Goal: Task Accomplishment & Management: Complete application form

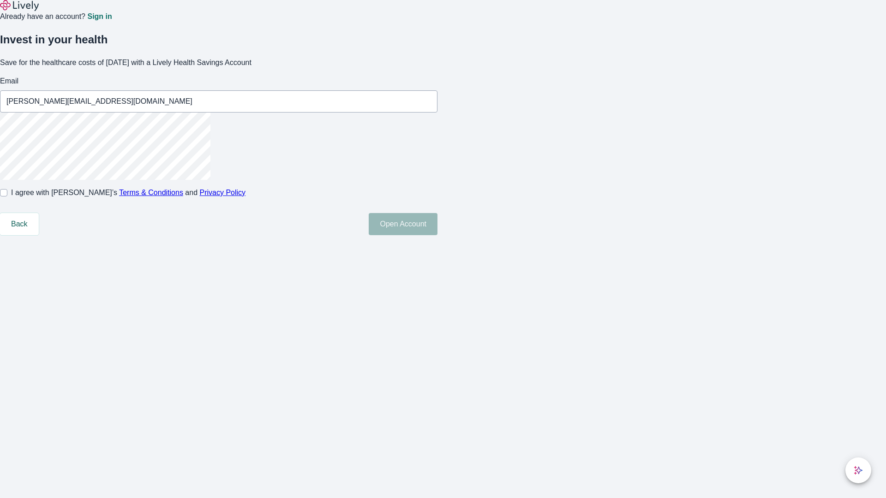
click at [7, 197] on input "I agree with Lively’s Terms & Conditions and Privacy Policy" at bounding box center [3, 192] width 7 height 7
checkbox input "true"
click at [437, 235] on button "Open Account" at bounding box center [403, 224] width 69 height 22
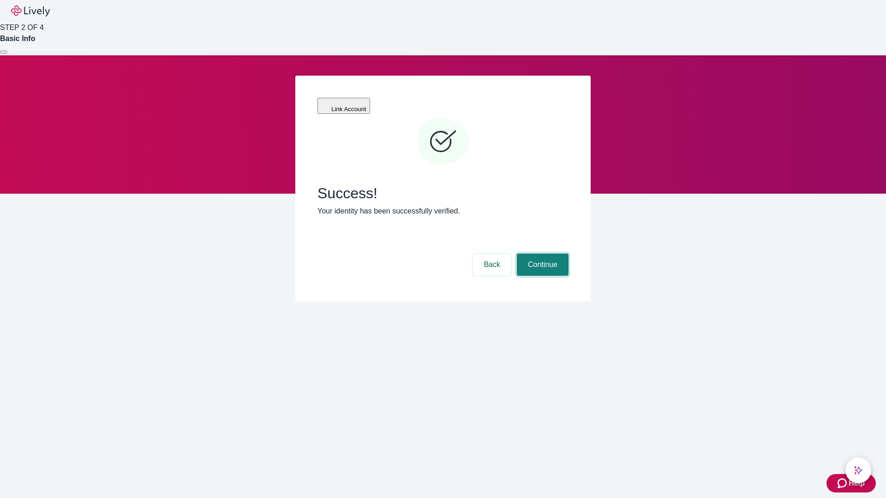
click at [541, 254] on button "Continue" at bounding box center [543, 265] width 52 height 22
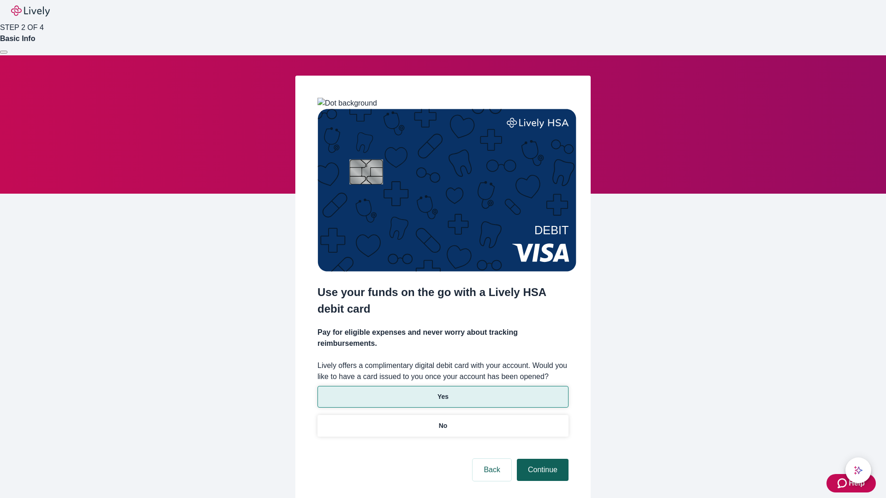
click at [442, 392] on p "Yes" at bounding box center [442, 397] width 11 height 10
click at [541, 459] on button "Continue" at bounding box center [543, 470] width 52 height 22
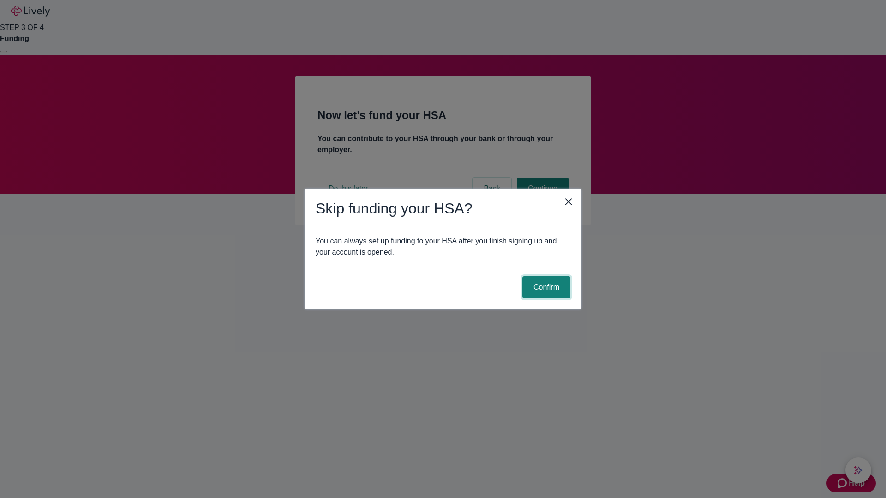
click at [545, 287] on button "Confirm" at bounding box center [546, 287] width 48 height 22
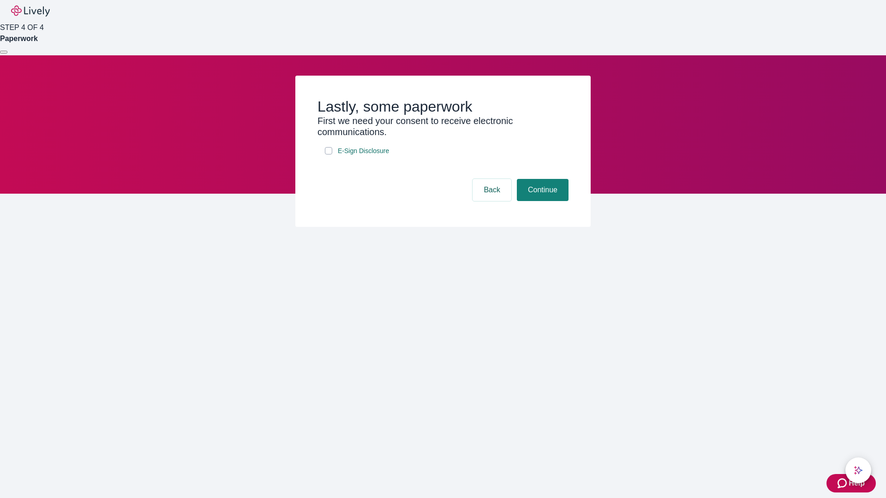
click at [328, 155] on input "E-Sign Disclosure" at bounding box center [328, 150] width 7 height 7
checkbox input "true"
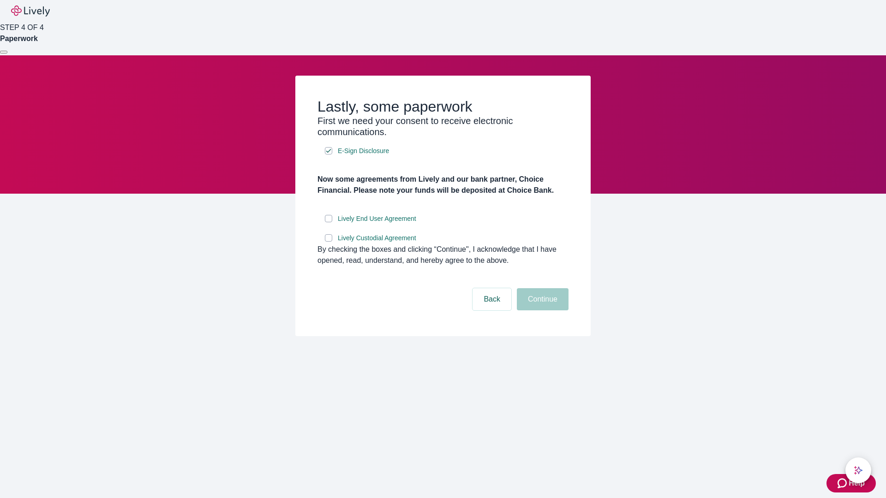
click at [328, 222] on input "Lively End User Agreement" at bounding box center [328, 218] width 7 height 7
checkbox input "true"
click at [328, 242] on input "Lively Custodial Agreement" at bounding box center [328, 237] width 7 height 7
checkbox input "true"
click at [541, 311] on button "Continue" at bounding box center [543, 299] width 52 height 22
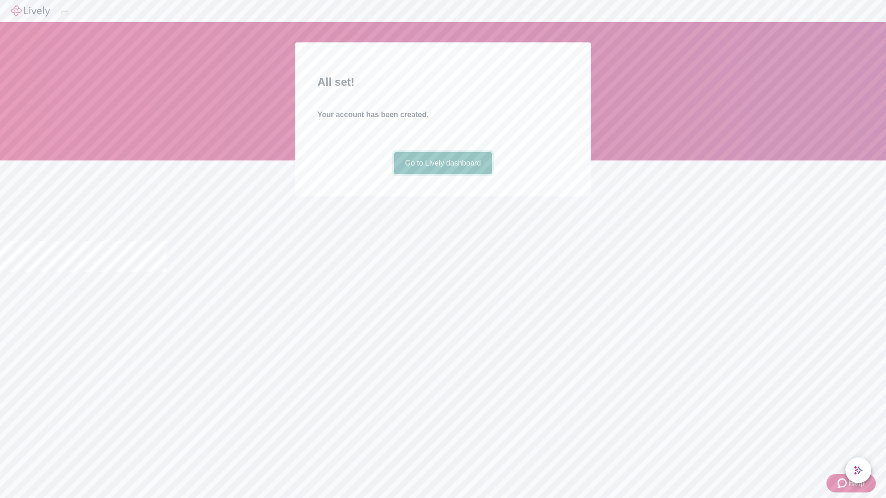
click at [442, 174] on link "Go to Lively dashboard" at bounding box center [443, 163] width 98 height 22
